Goal: Task Accomplishment & Management: Use online tool/utility

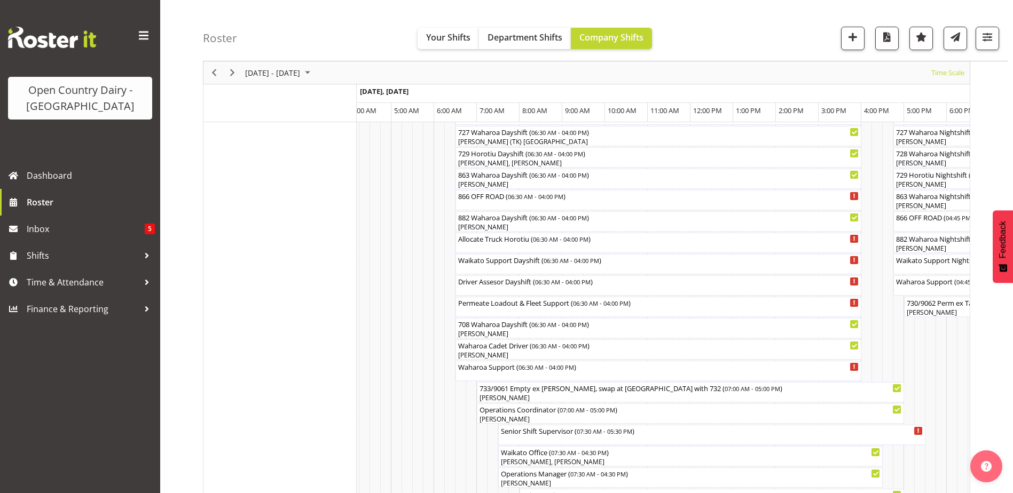
scroll to position [748, 0]
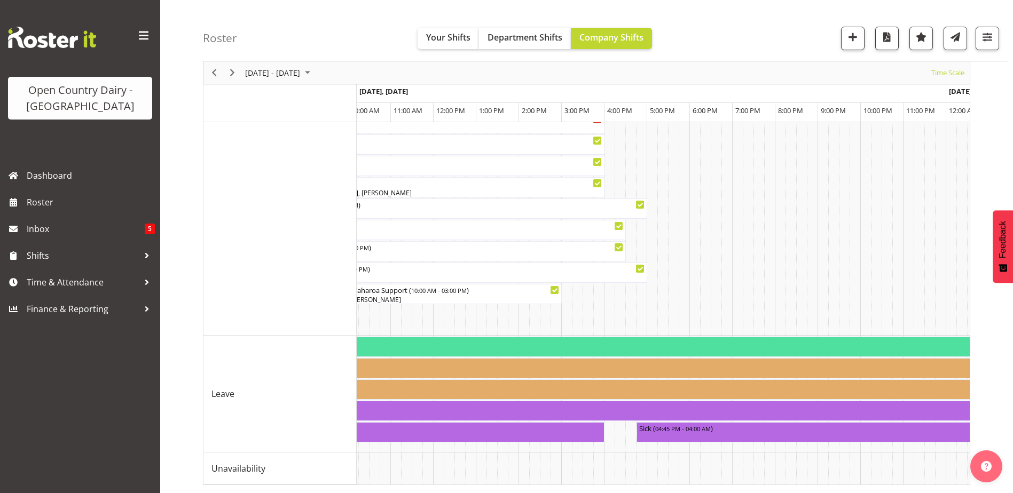
scroll to position [0, 973]
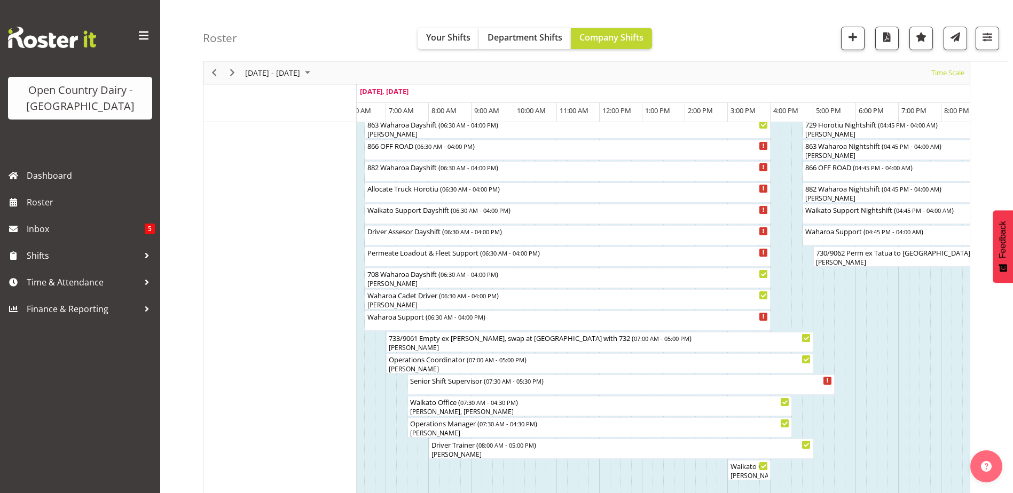
scroll to position [0, 0]
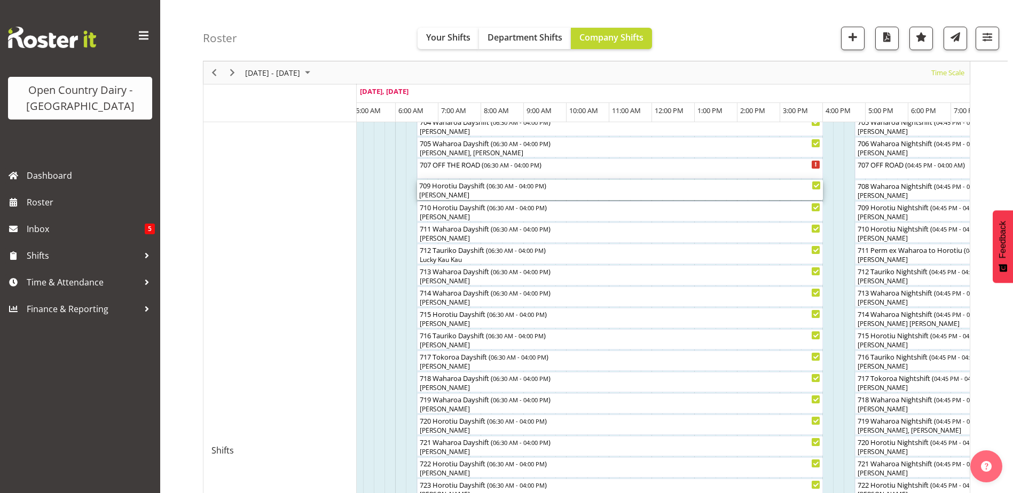
click at [469, 192] on div "[PERSON_NAME]" at bounding box center [620, 196] width 402 height 10
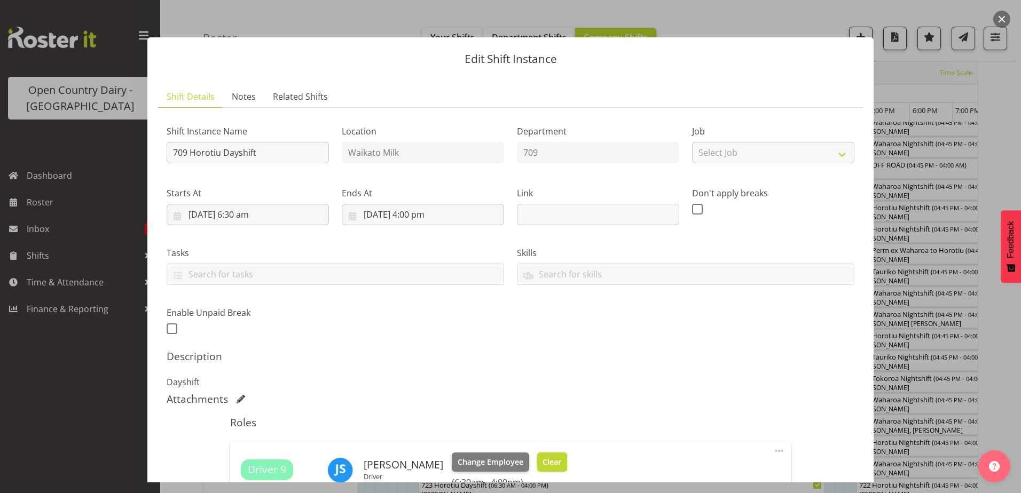
click at [543, 467] on span "Clear" at bounding box center [552, 463] width 19 height 12
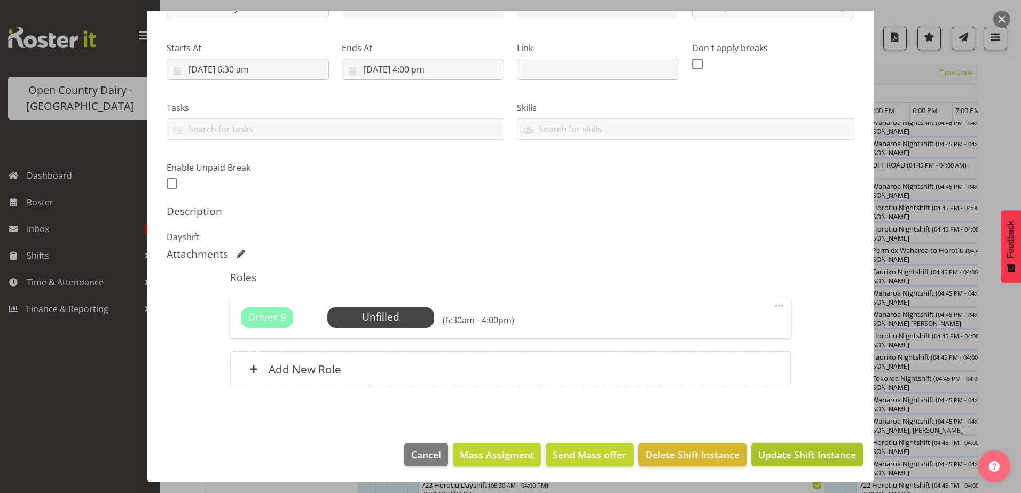
click at [762, 449] on span "Update Shift Instance" at bounding box center [807, 455] width 98 height 14
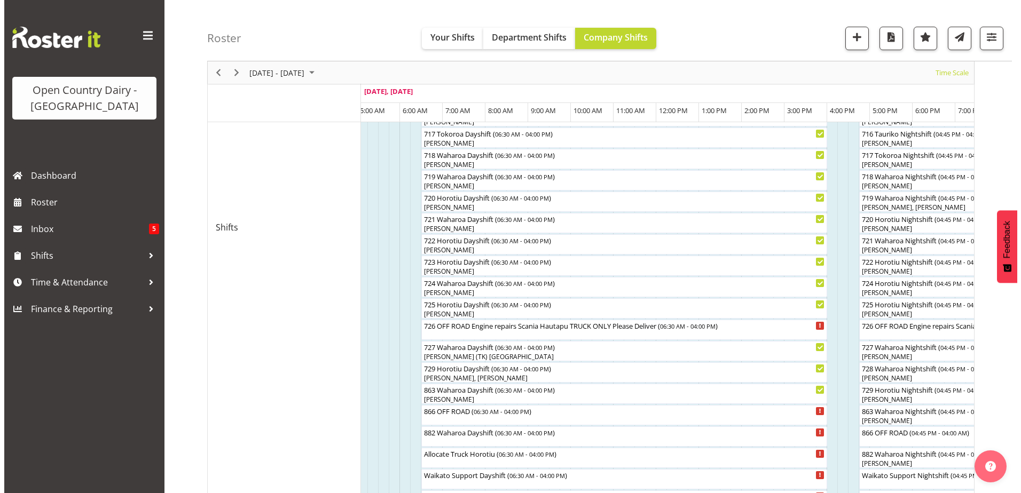
scroll to position [622, 0]
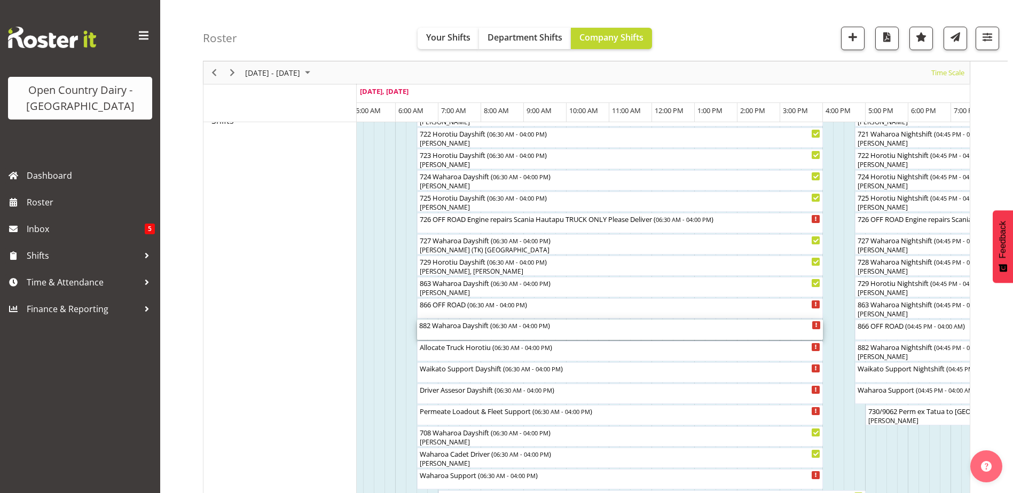
click at [441, 332] on div "882 Waharoa Dayshift ( 06:30 AM - 04:00 PM )" at bounding box center [620, 330] width 402 height 20
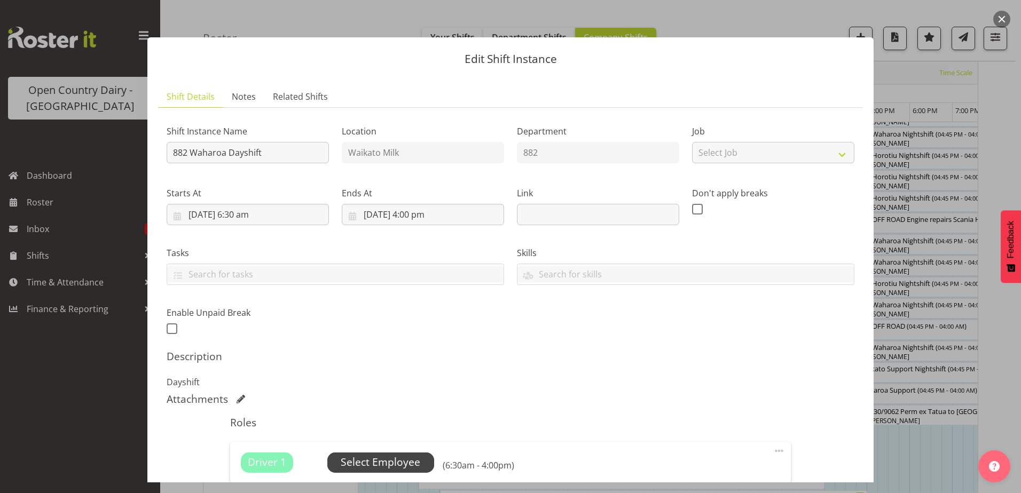
click at [414, 459] on span "Select Employee" at bounding box center [381, 462] width 80 height 15
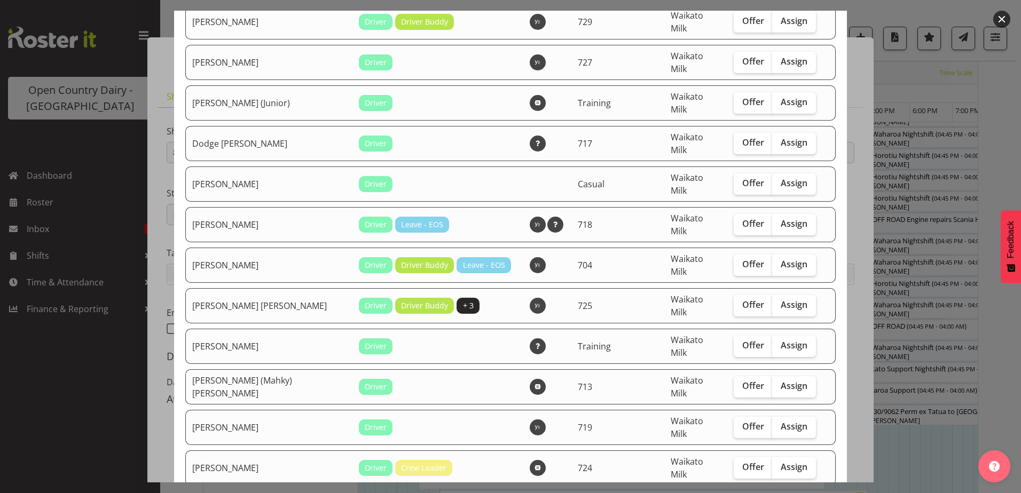
scroll to position [534, 0]
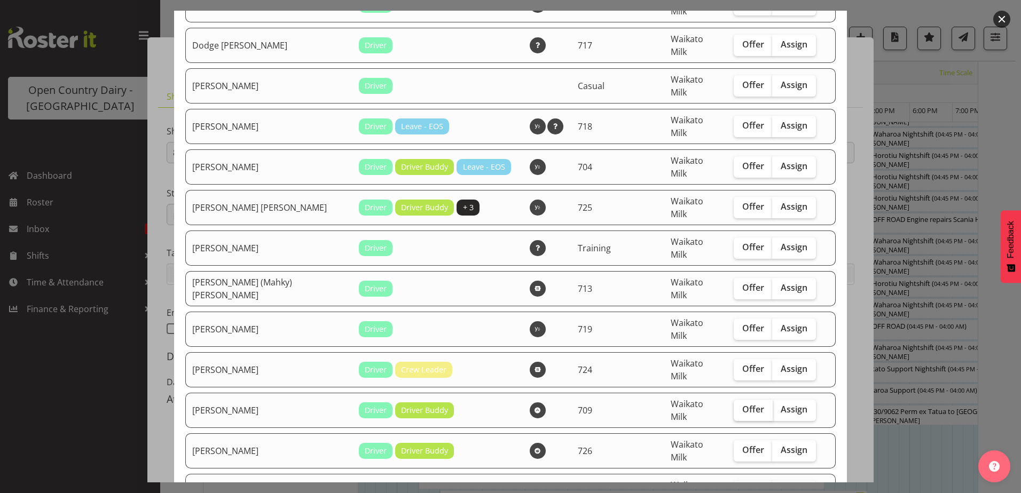
click at [742, 404] on span "Offer" at bounding box center [753, 409] width 22 height 11
click at [739, 406] on input "Offer" at bounding box center [737, 409] width 7 height 7
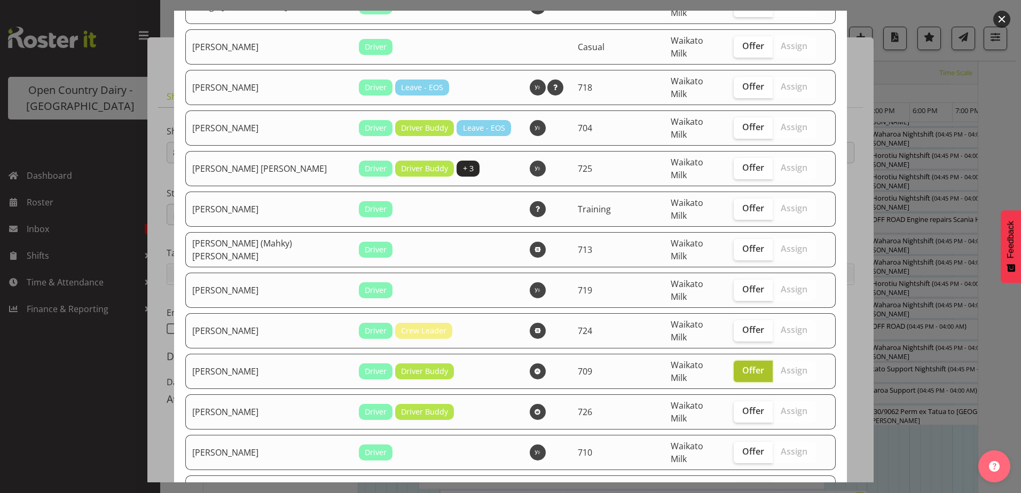
scroll to position [587, 0]
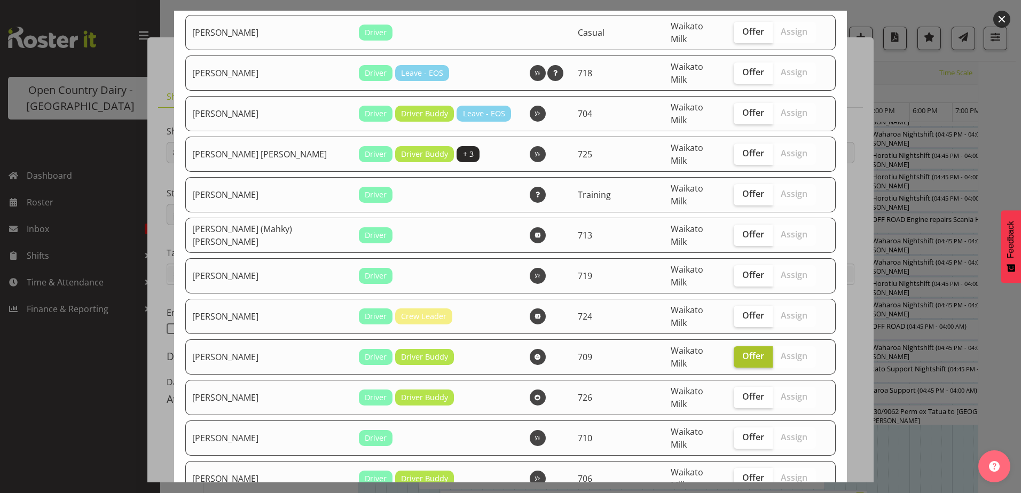
click at [749, 351] on span "Offer" at bounding box center [753, 356] width 22 height 11
click at [741, 353] on input "Offer" at bounding box center [737, 356] width 7 height 7
checkbox input "false"
click at [781, 351] on span "Assign" at bounding box center [794, 356] width 27 height 11
click at [772, 353] on input "Assign" at bounding box center [775, 356] width 7 height 7
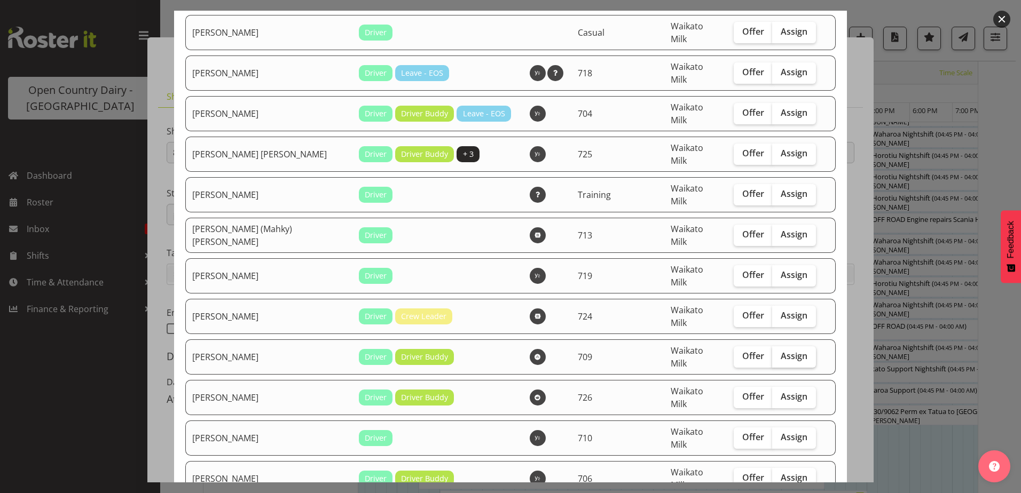
checkbox input "true"
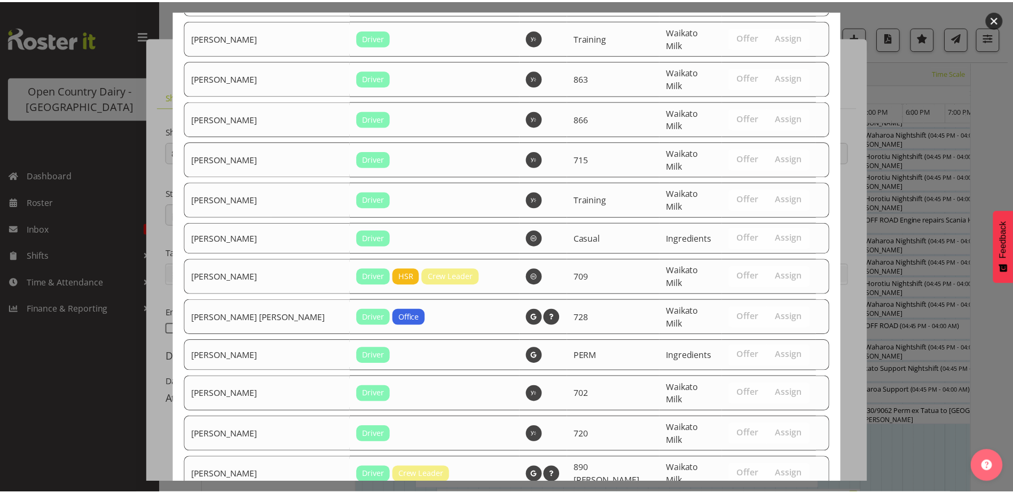
scroll to position [1200, 0]
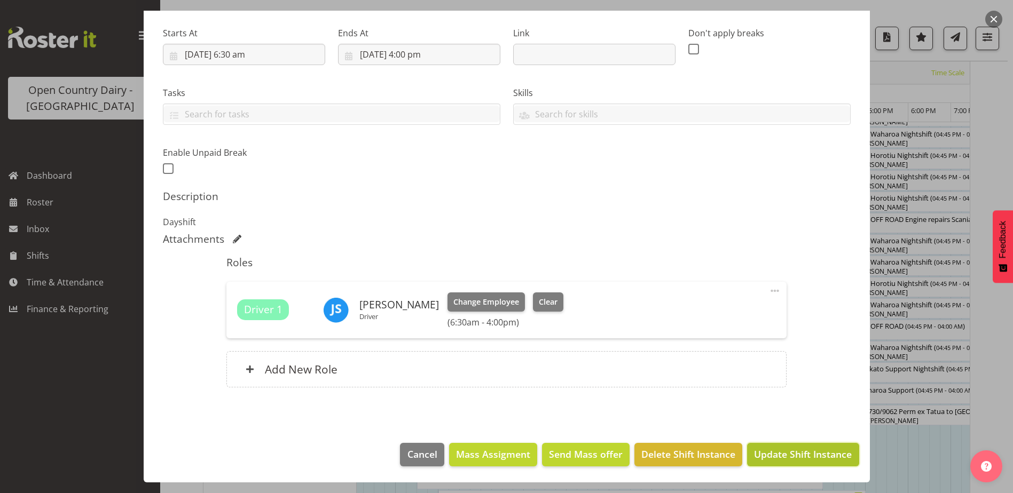
click at [761, 456] on span "Update Shift Instance" at bounding box center [803, 455] width 98 height 14
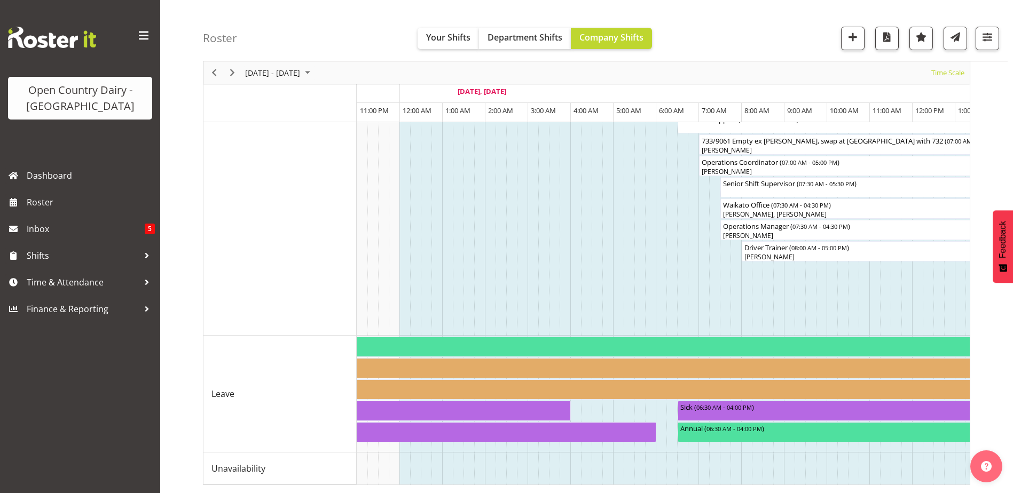
scroll to position [0, 2112]
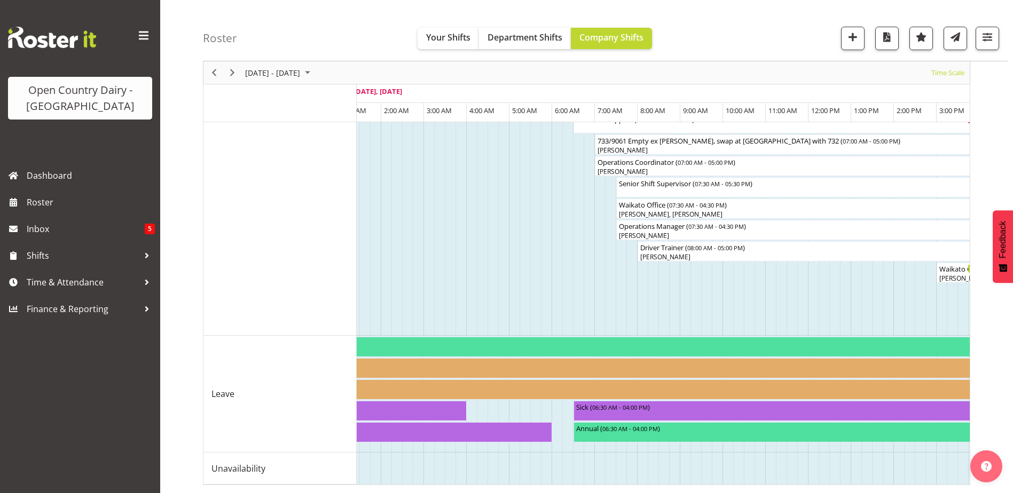
click at [578, 465] on td "Timeline Week of September 3, 2025" at bounding box center [578, 469] width 11 height 32
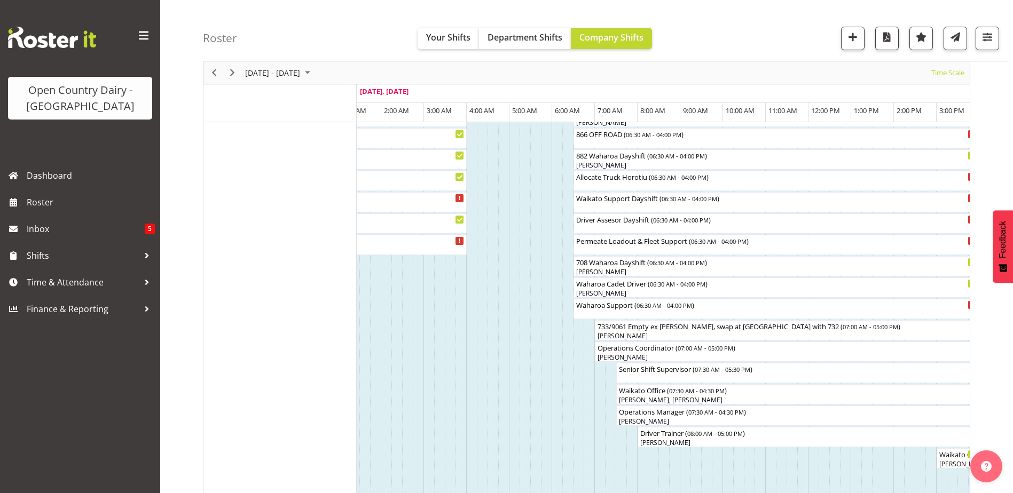
scroll to position [801, 0]
